Goal: Information Seeking & Learning: Learn about a topic

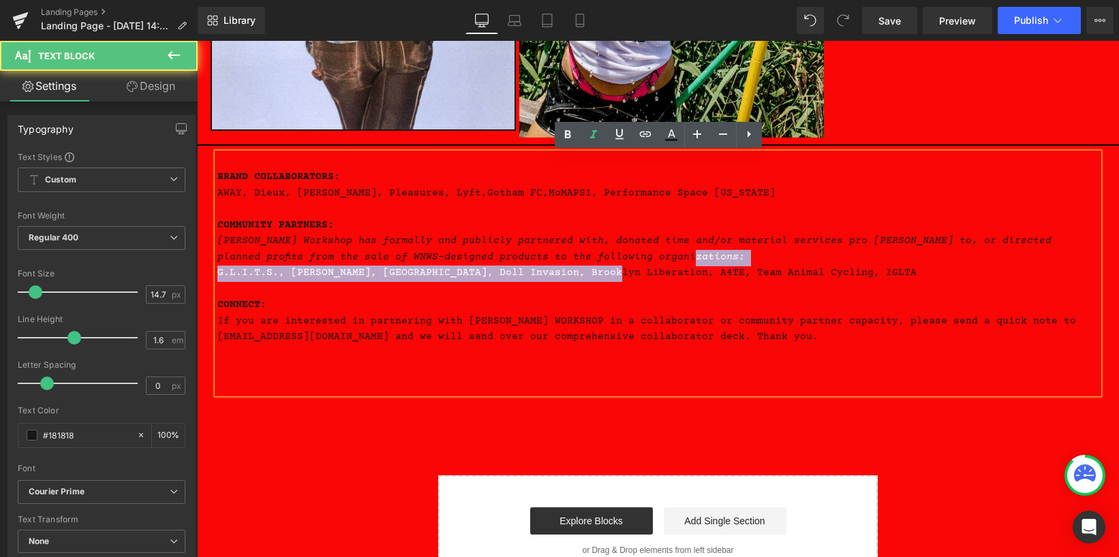
drag, startPoint x: 623, startPoint y: 276, endPoint x: 613, endPoint y: 277, distance: 9.6
click at [613, 277] on div "BRAND COLLABORATORS: AWAY, [PERSON_NAME], [PERSON_NAME], Pleasures, Lyft, Gotha…" at bounding box center [657, 273] width 881 height 241
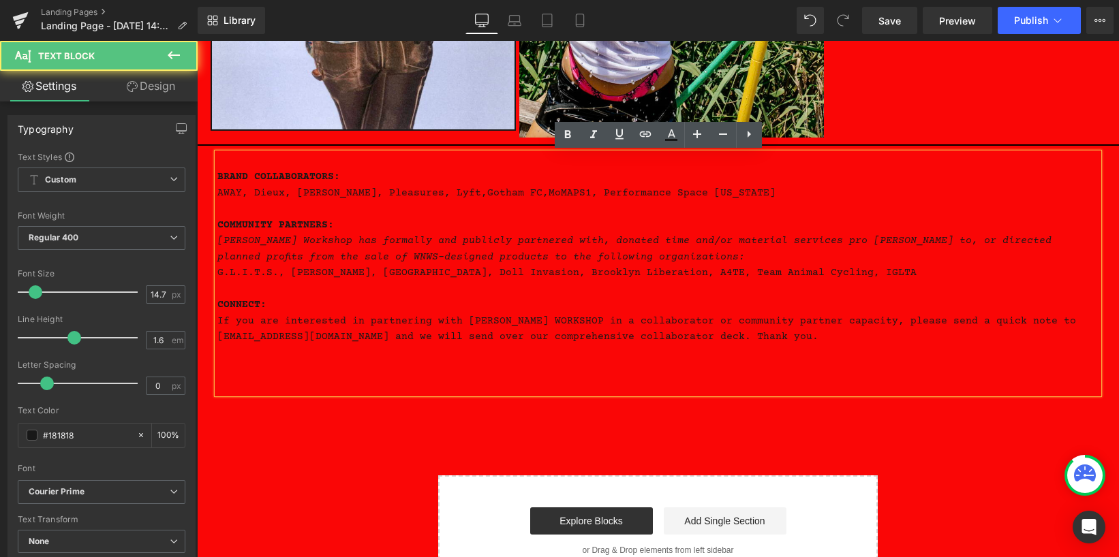
click at [775, 284] on p at bounding box center [657, 290] width 881 height 16
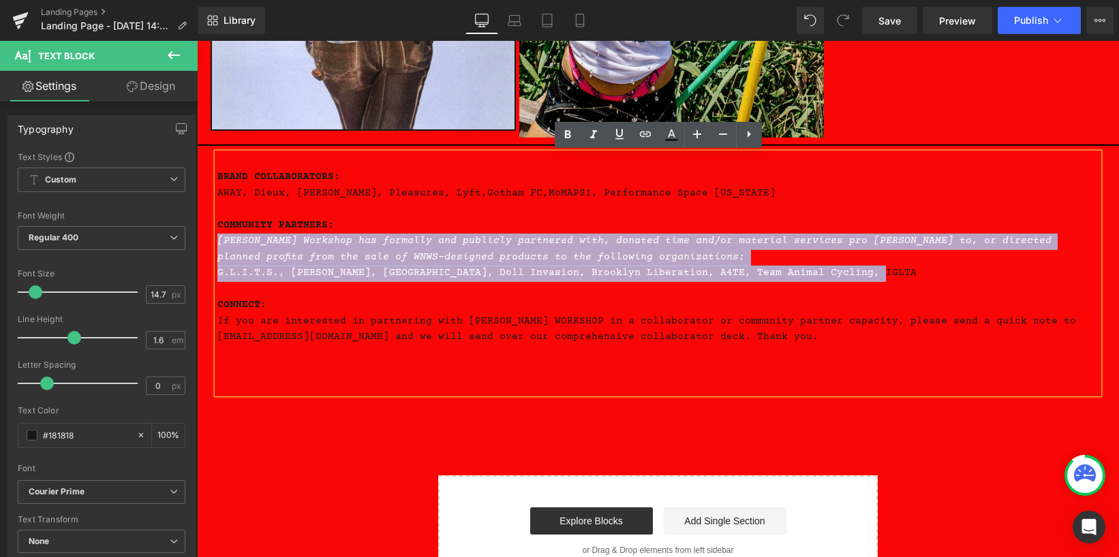
drag, startPoint x: 892, startPoint y: 269, endPoint x: 324, endPoint y: 284, distance: 567.9
copy div "[PERSON_NAME] Workshop has formally and publicly partnered with, donated time a…"
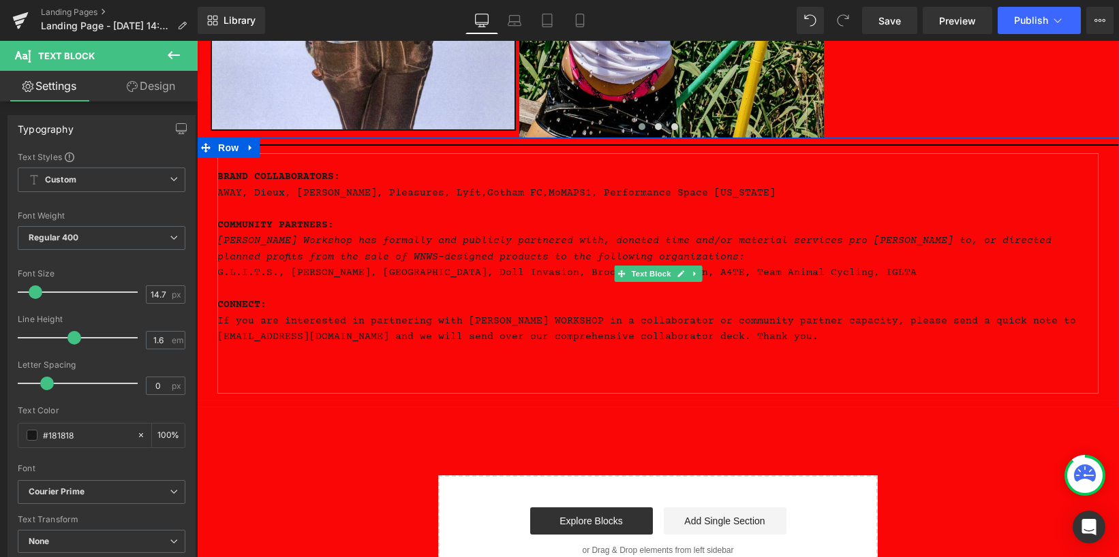
click at [582, 221] on p "COMMUNITY PARTNERS:" at bounding box center [657, 226] width 881 height 16
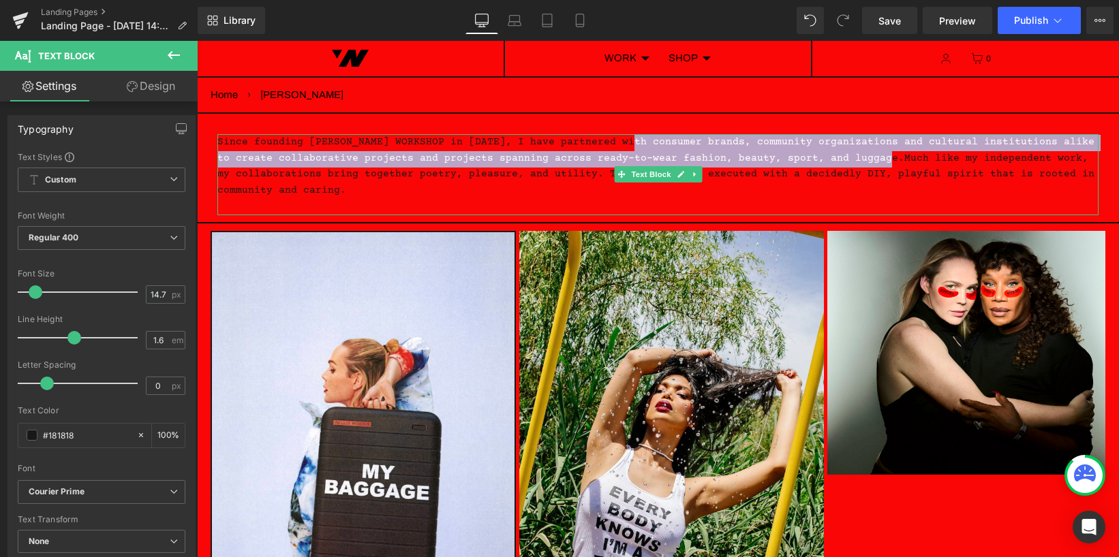
drag, startPoint x: 628, startPoint y: 144, endPoint x: 872, endPoint y: 159, distance: 245.2
click at [872, 159] on p "Since founding [PERSON_NAME] WORKSHOP in [DATE], I have partnered with consumer…" at bounding box center [657, 167] width 881 height 64
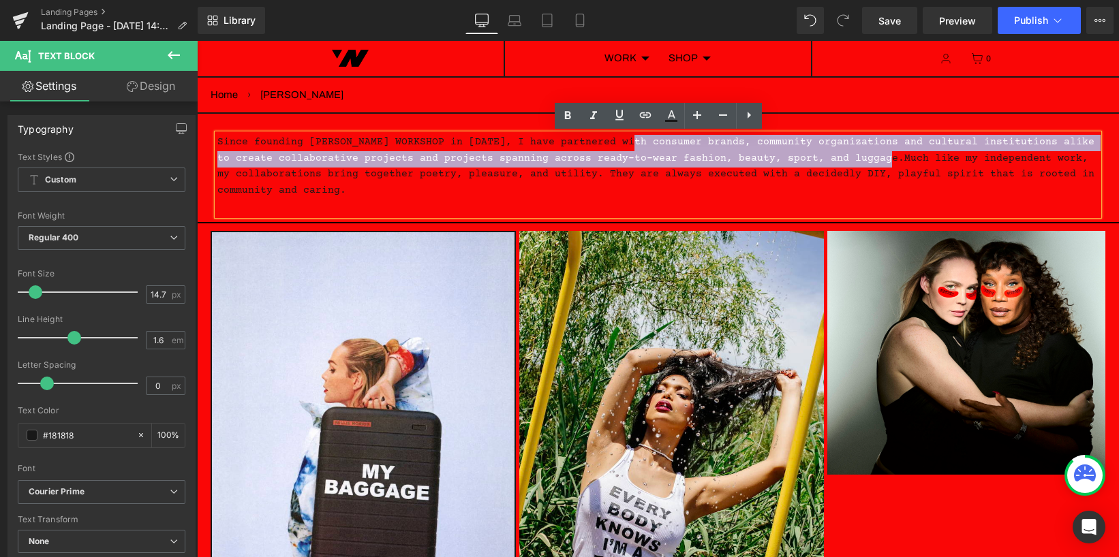
copy p "consumer brands, community organizations and cultural institutions alike to cre…"
